Goal: Navigation & Orientation: Find specific page/section

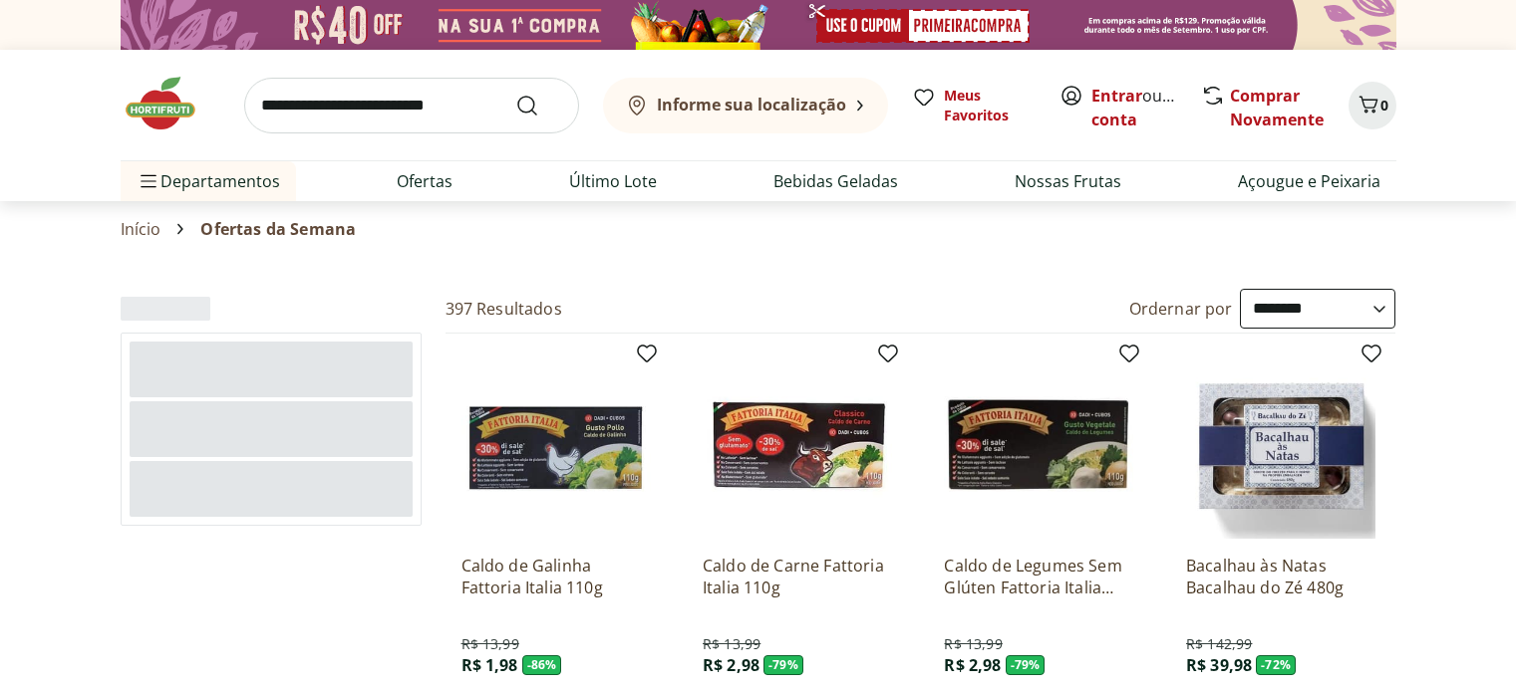
select select "**********"
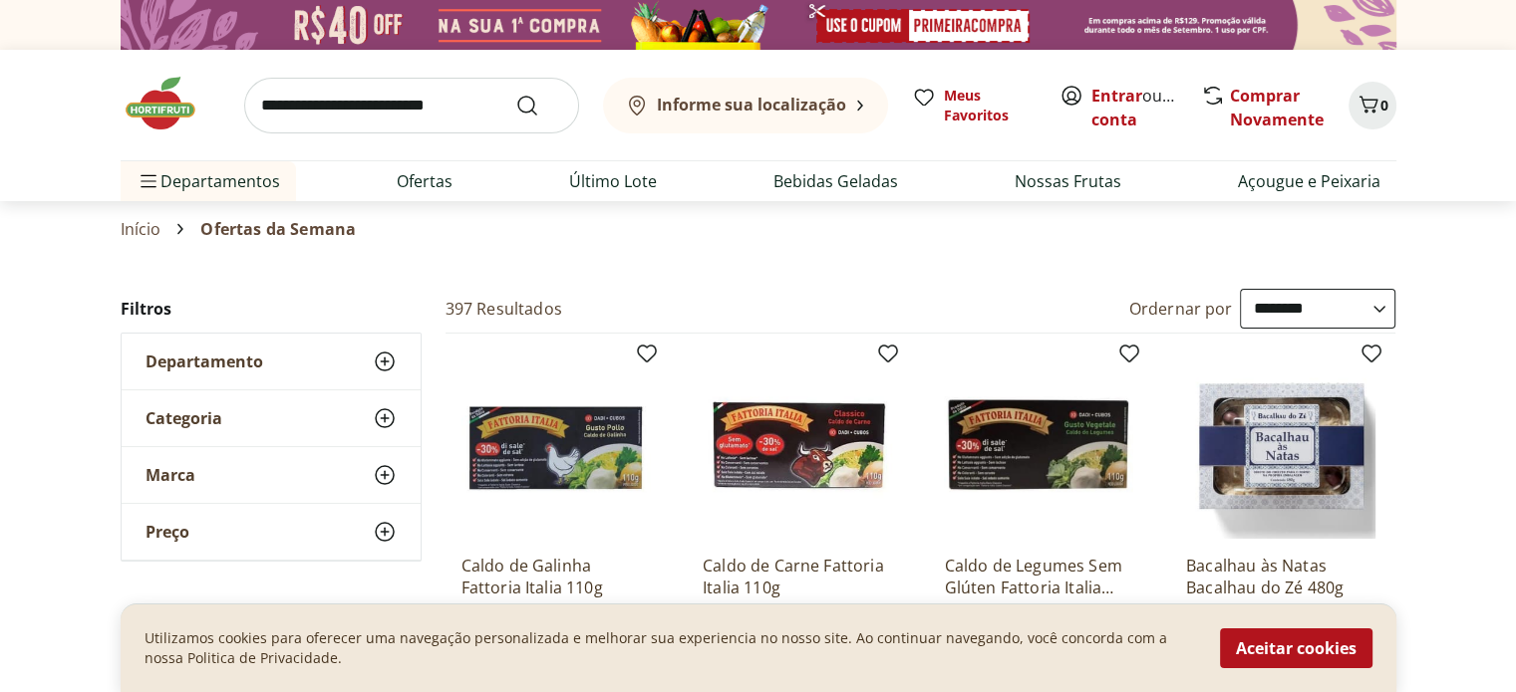
click at [384, 362] on use at bounding box center [385, 362] width 24 height 24
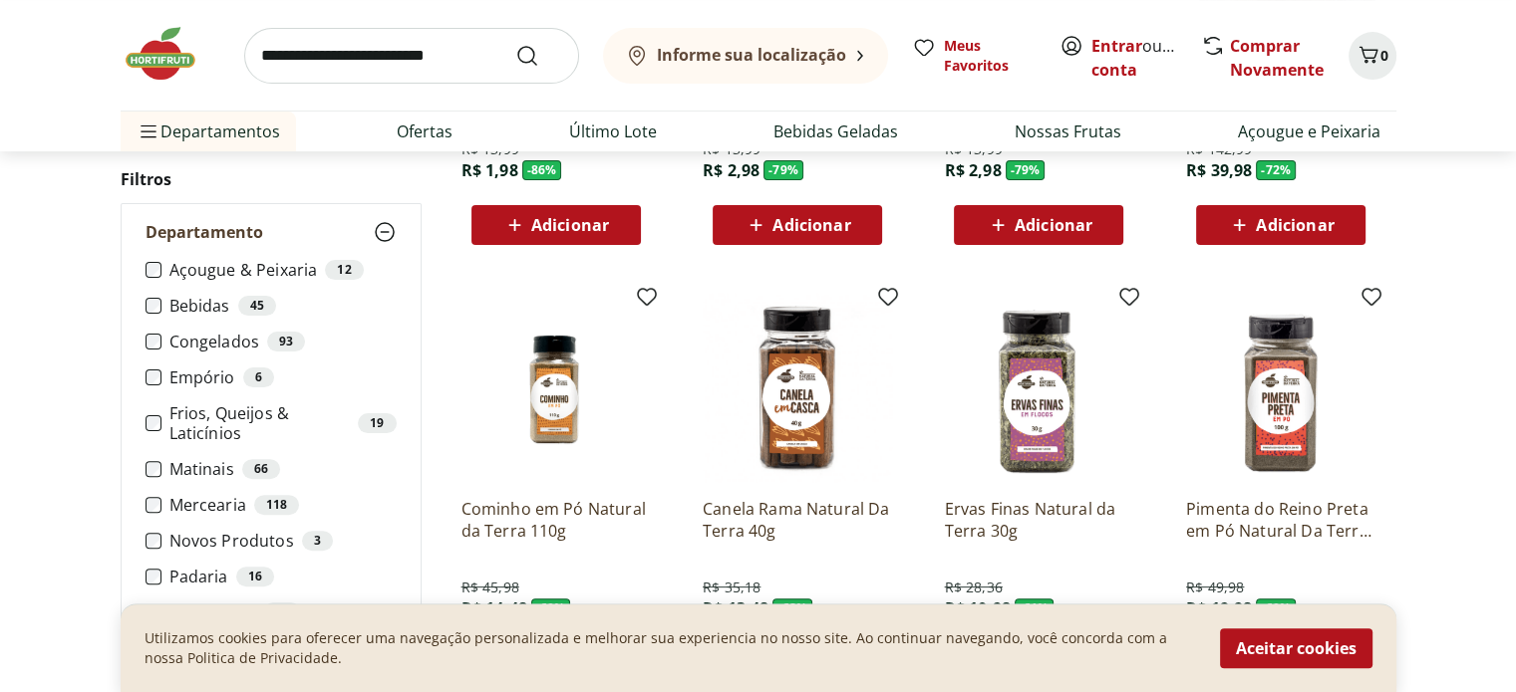
scroll to position [498, 0]
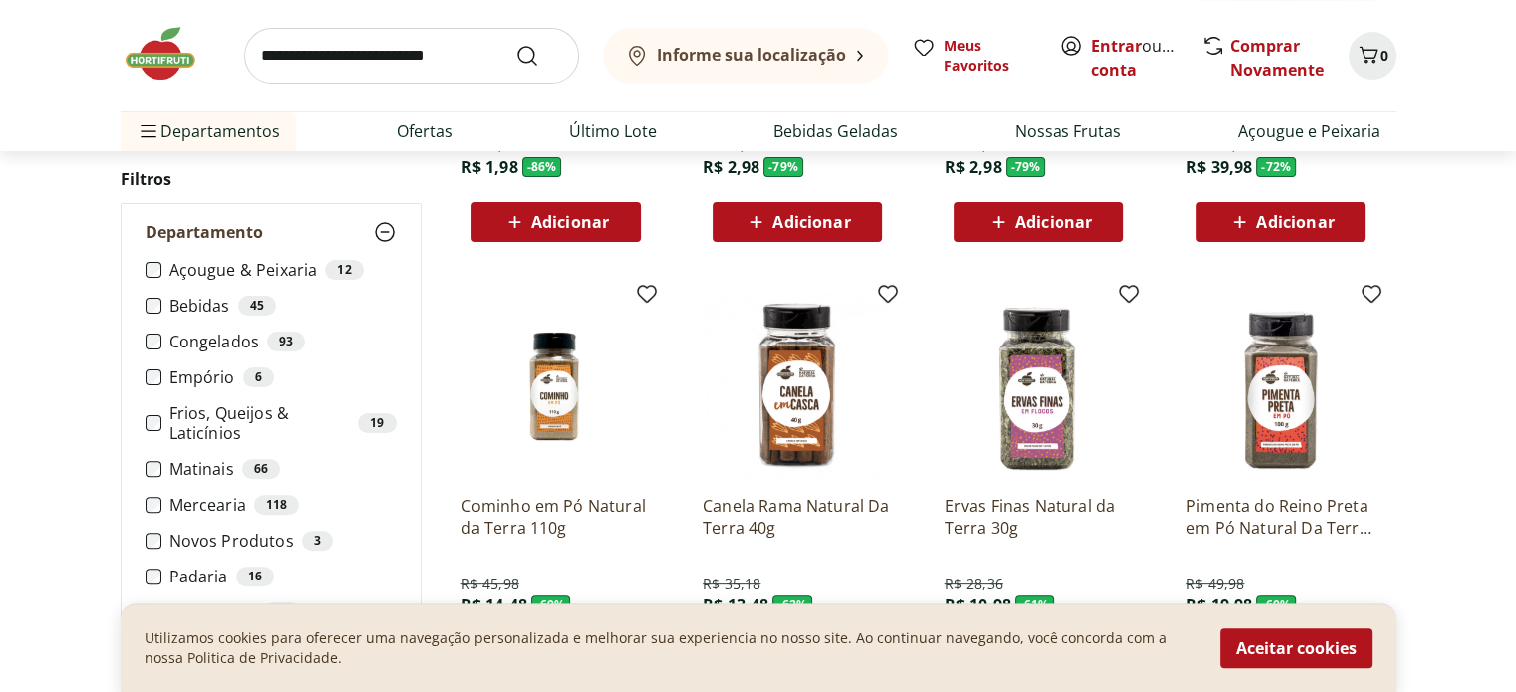
click at [1325, 648] on button "Aceitar cookies" at bounding box center [1296, 649] width 152 height 40
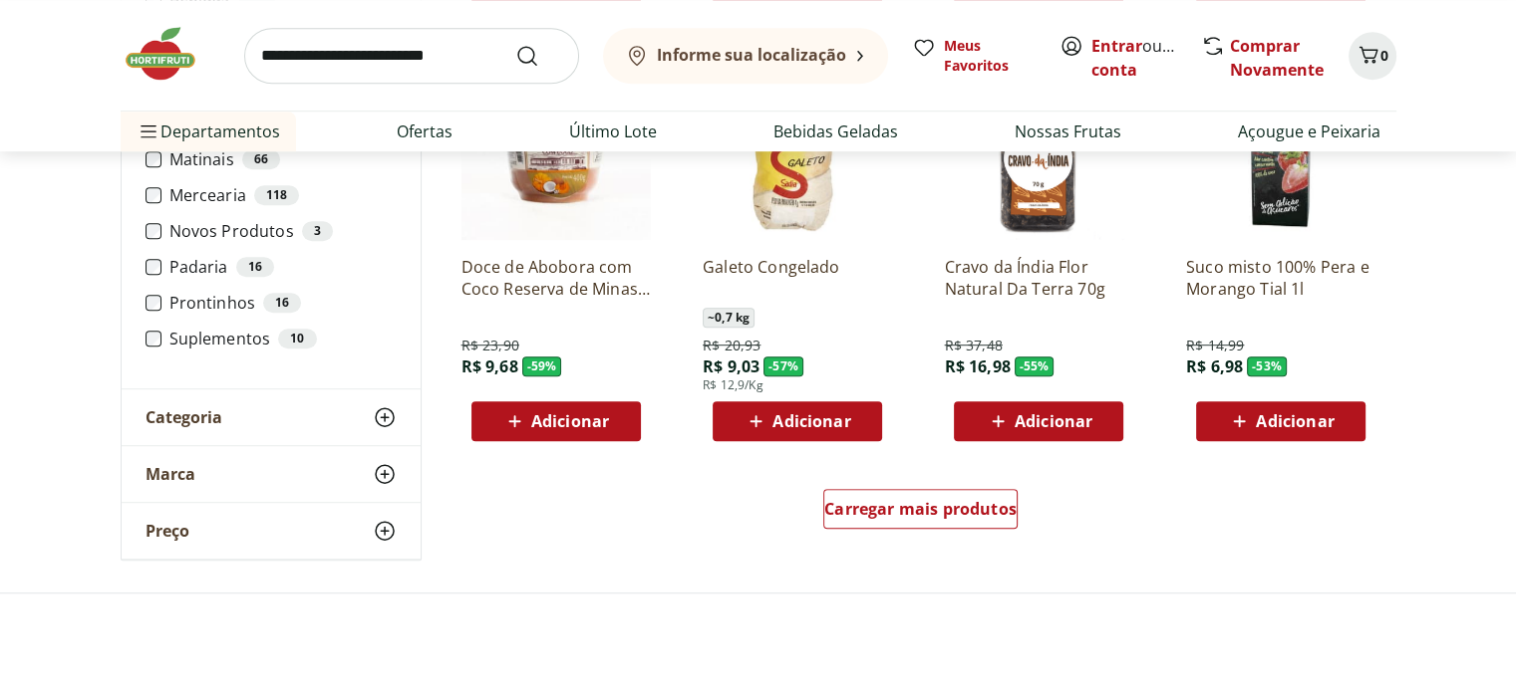
scroll to position [1196, 0]
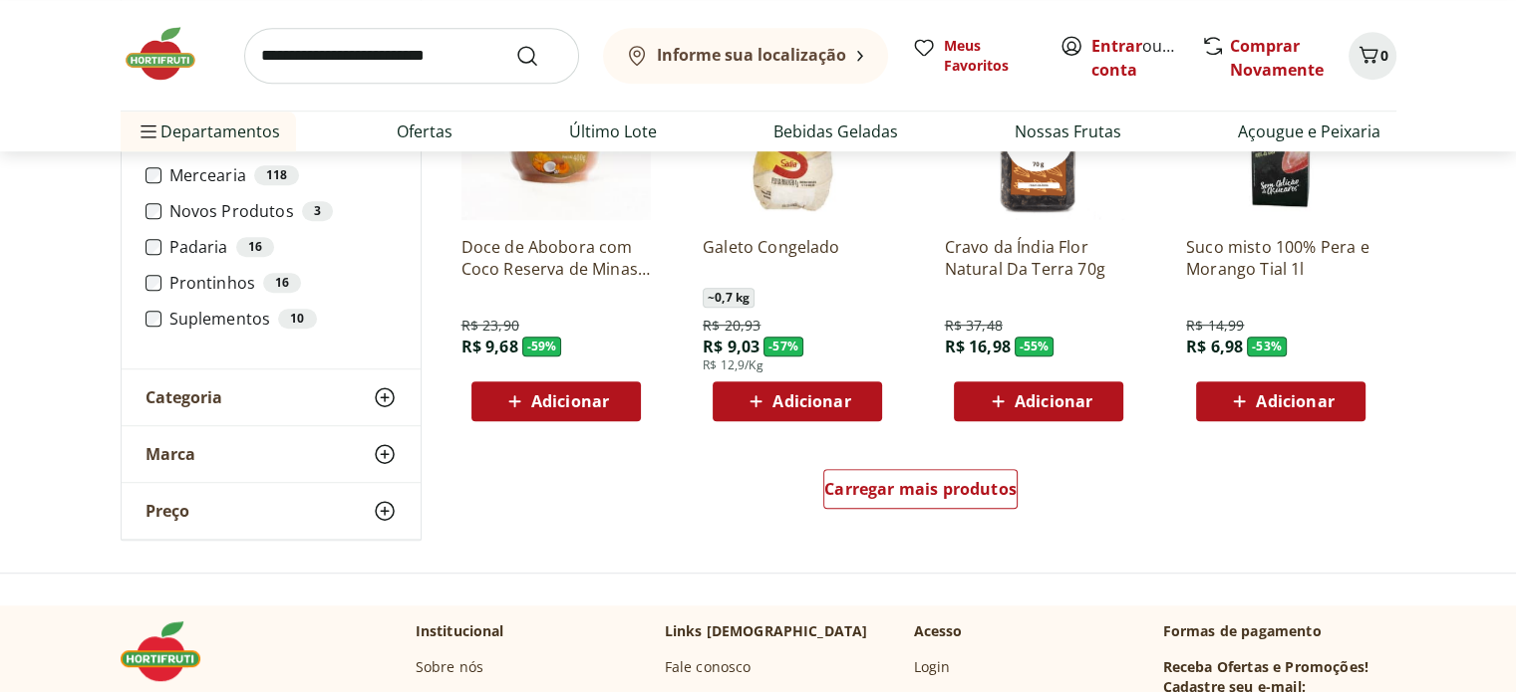
click at [390, 396] on icon at bounding box center [385, 398] width 24 height 24
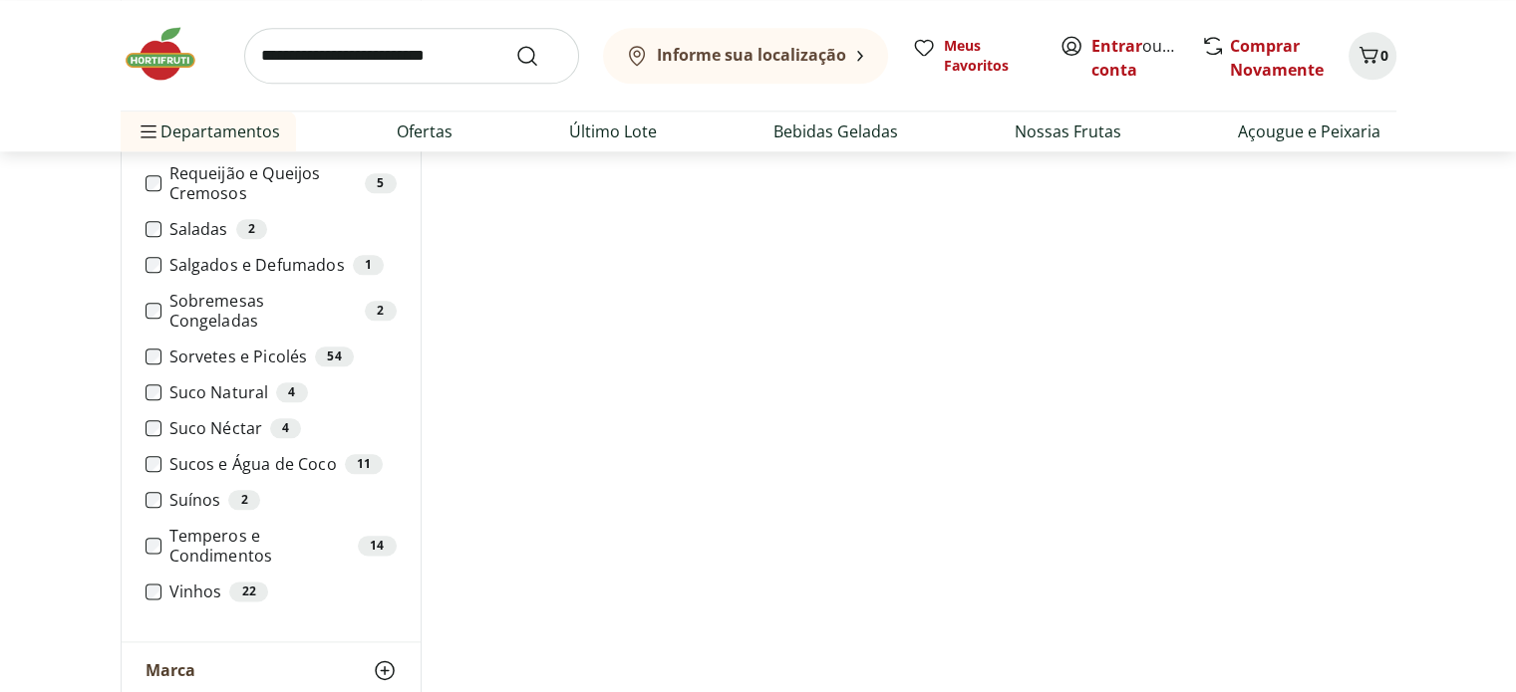
scroll to position [2292, 0]
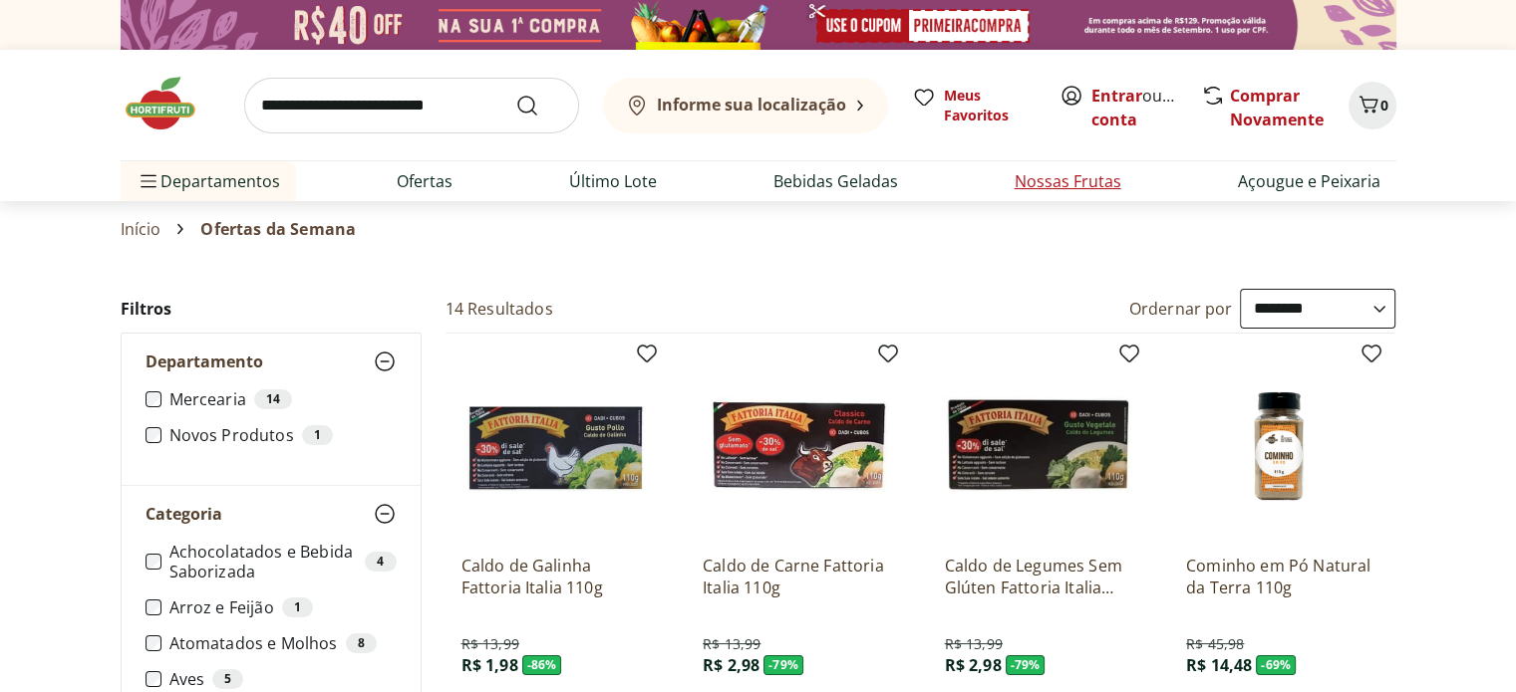
click at [1070, 182] on link "Nossas Frutas" at bounding box center [1067, 181] width 107 height 24
select select "**********"
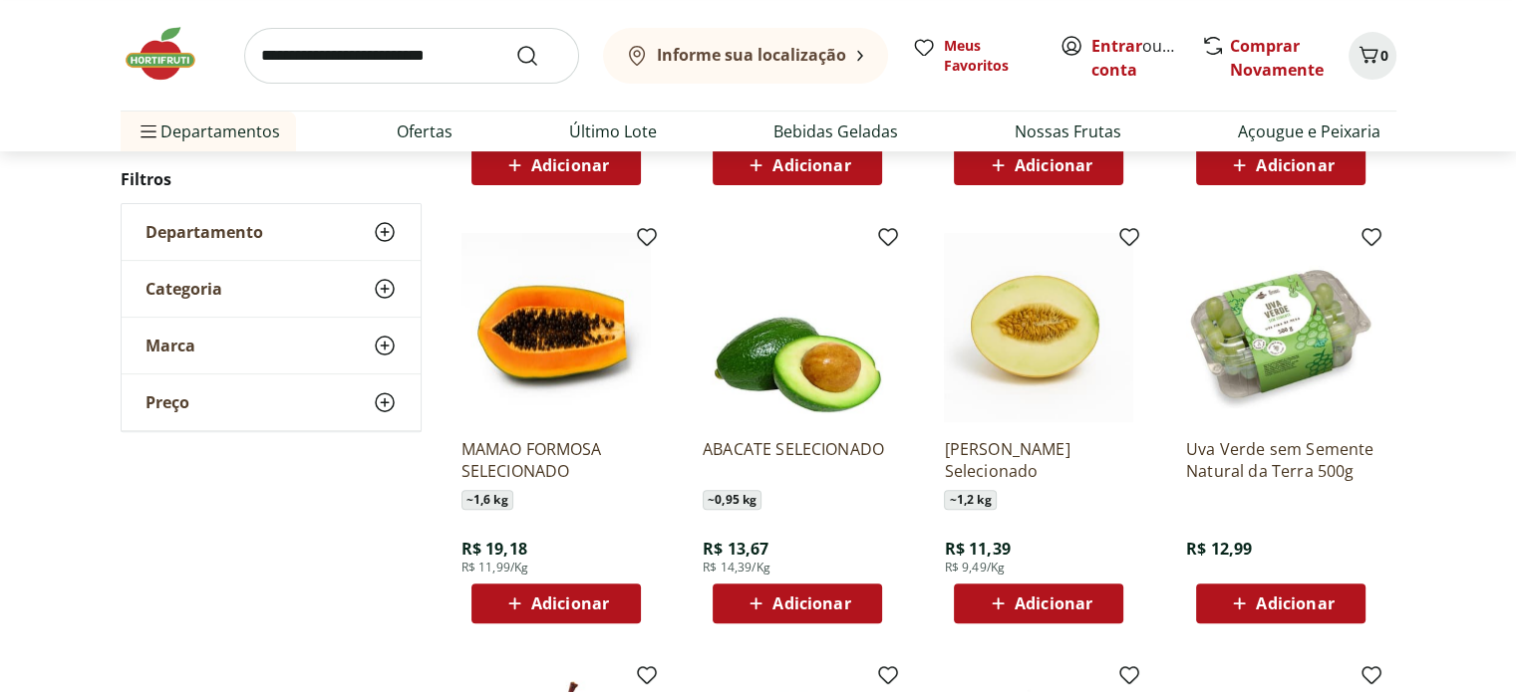
scroll to position [498, 0]
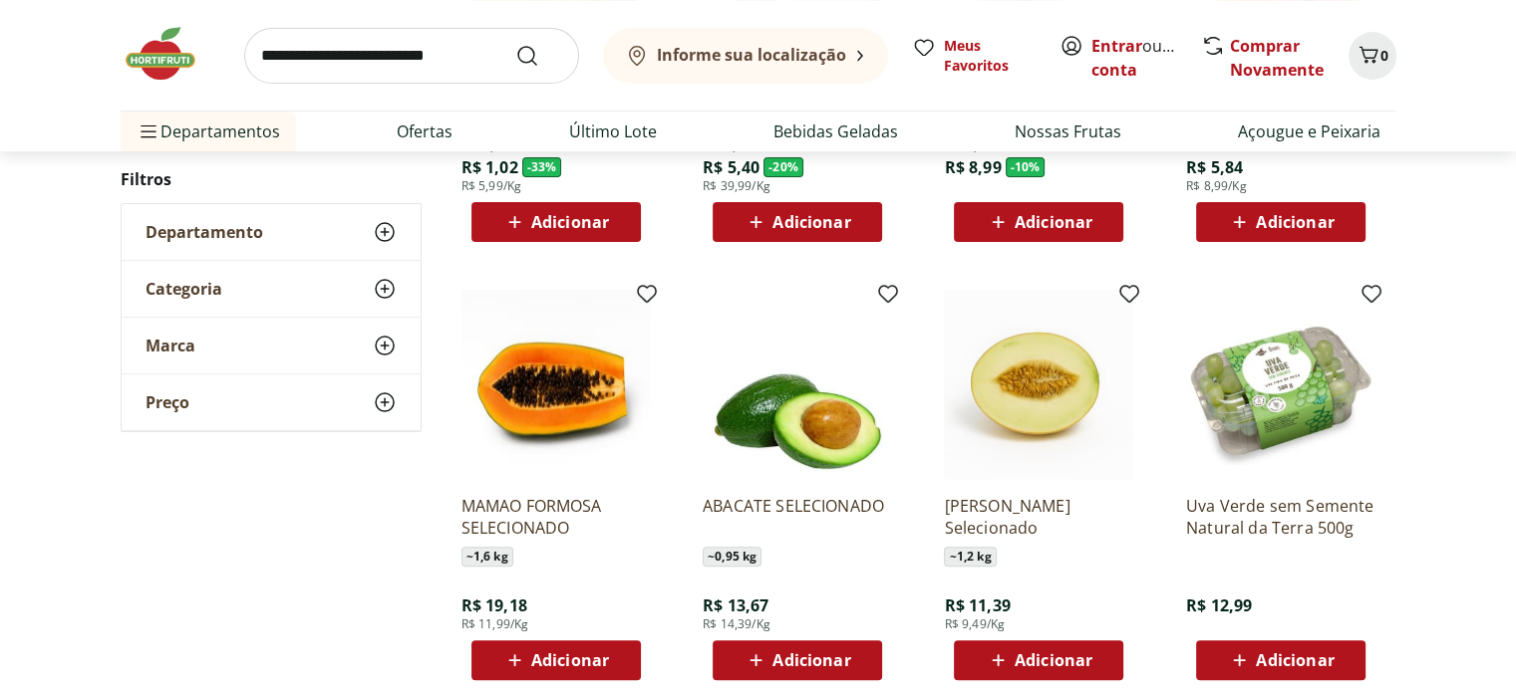
click at [388, 281] on use at bounding box center [385, 289] width 24 height 24
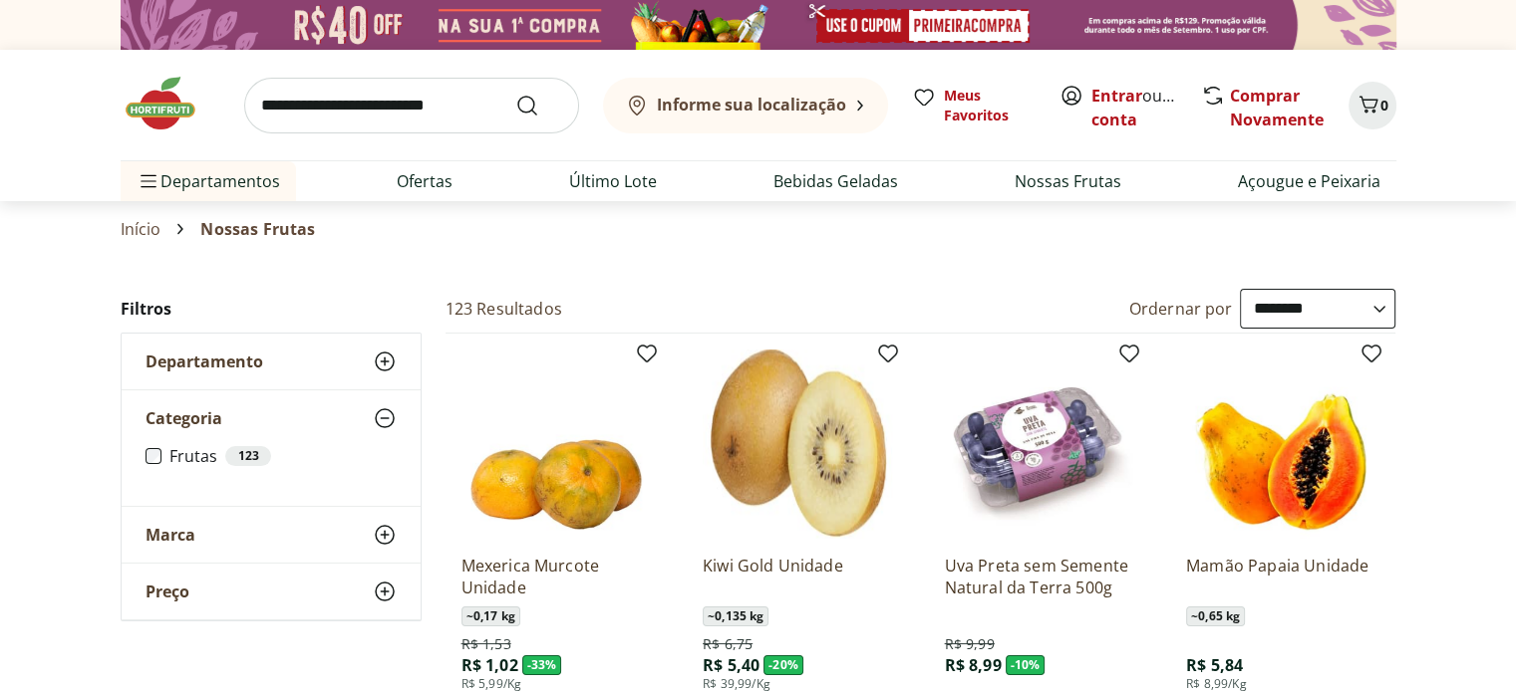
click at [160, 456] on li "Frutas 123" at bounding box center [270, 456] width 251 height 20
click at [161, 460] on li "Frutas 123" at bounding box center [270, 456] width 251 height 20
click at [392, 418] on icon at bounding box center [385, 419] width 24 height 24
click at [387, 362] on icon at bounding box center [385, 362] width 24 height 24
click at [148, 233] on link "Início" at bounding box center [141, 229] width 41 height 18
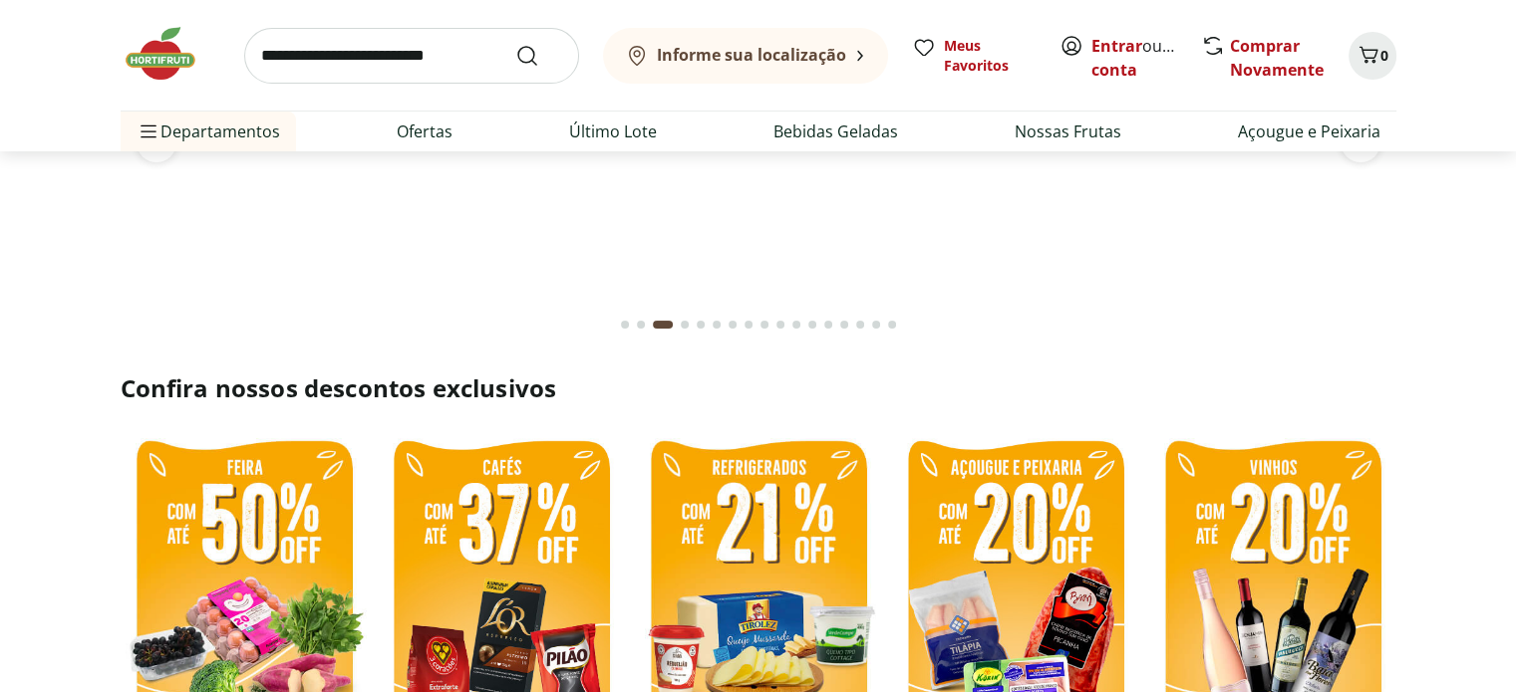
scroll to position [199, 0]
